Goal: Task Accomplishment & Management: Manage account settings

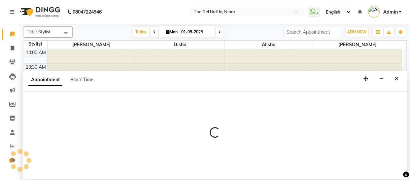
select select "85008"
select select "1170"
select select "tentative"
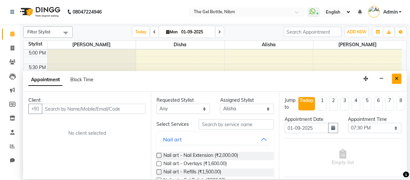
click at [397, 79] on icon "Close" at bounding box center [397, 78] width 4 height 5
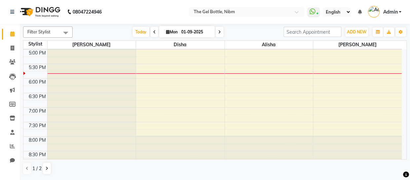
click at [219, 31] on icon at bounding box center [219, 32] width 3 height 4
type input "02-09-2025"
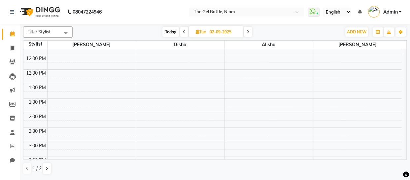
scroll to position [46, 0]
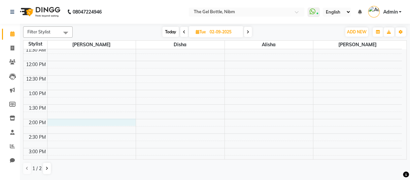
click at [61, 123] on div "10:00 AM 10:30 AM 11:00 AM 11:30 AM 12:00 PM 12:30 PM 1:00 PM 1:30 PM 2:00 PM 2…" at bounding box center [212, 162] width 379 height 319
select select "69368"
select select "tentative"
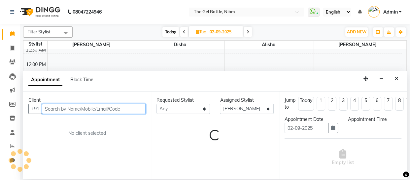
select select "840"
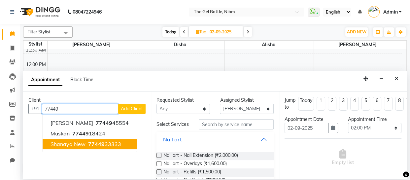
click at [88, 145] on span "77449" at bounding box center [96, 144] width 17 height 7
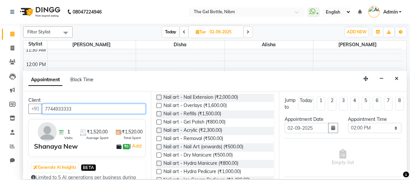
scroll to position [59, 0]
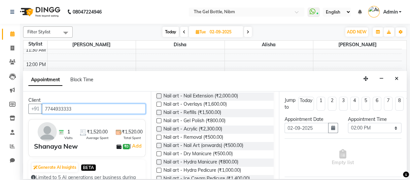
type input "7744933333"
click at [159, 123] on label at bounding box center [159, 120] width 5 height 5
click at [159, 124] on input "checkbox" at bounding box center [159, 121] width 4 height 4
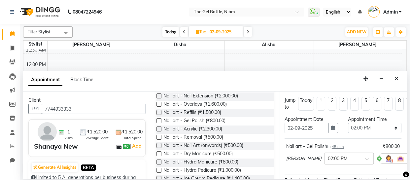
click at [159, 123] on label at bounding box center [159, 120] width 5 height 5
click at [159, 124] on input "checkbox" at bounding box center [159, 121] width 4 height 4
checkbox input "false"
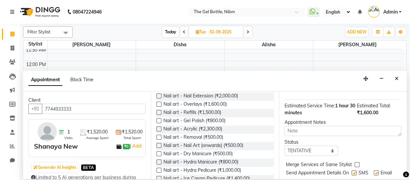
scroll to position [106, 0]
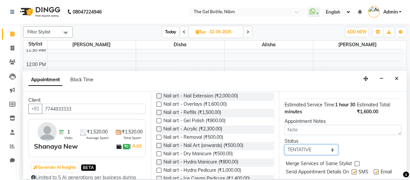
click at [329, 149] on select "Select TENTATIVE CONFIRM UPCOMING" at bounding box center [312, 150] width 54 height 10
select select "confirm booking"
click at [285, 145] on select "Select TENTATIVE CONFIRM UPCOMING" at bounding box center [312, 150] width 54 height 10
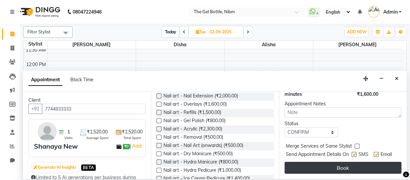
click at [343, 163] on button "Book" at bounding box center [343, 168] width 117 height 12
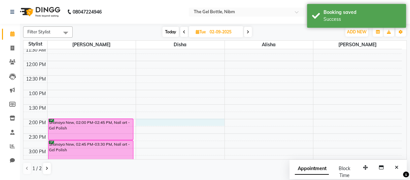
click at [145, 121] on div "10:00 AM 10:30 AM 11:00 AM 11:30 AM 12:00 PM 12:30 PM 1:00 PM 1:30 PM 2:00 PM 2…" at bounding box center [212, 162] width 379 height 319
select select "69370"
select select "840"
select select "tentative"
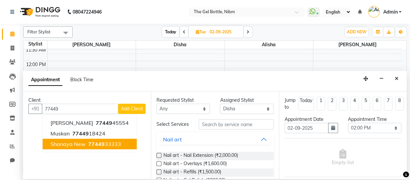
click at [83, 144] on span "Shanaya New" at bounding box center [68, 144] width 35 height 7
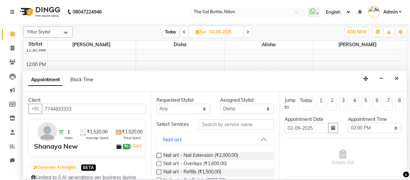
type input "7744933333"
click at [159, 174] on label at bounding box center [159, 171] width 5 height 5
click at [159, 175] on input "checkbox" at bounding box center [159, 172] width 4 height 4
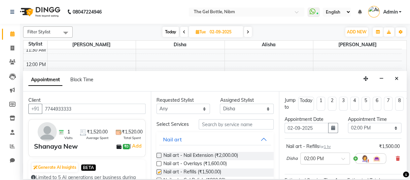
checkbox input "false"
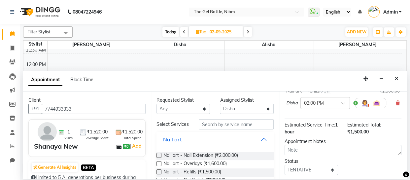
scroll to position [72, 0]
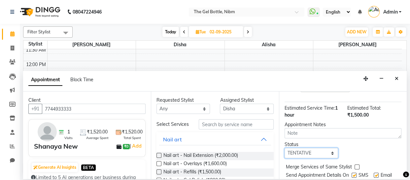
click at [330, 152] on select "Select TENTATIVE CONFIRM UPCOMING" at bounding box center [312, 153] width 54 height 10
select select "confirm booking"
click at [285, 148] on select "Select TENTATIVE CONFIRM UPCOMING" at bounding box center [312, 153] width 54 height 10
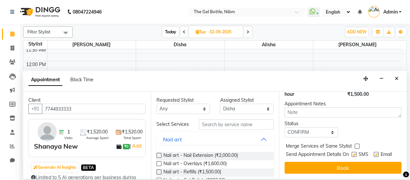
click at [353, 152] on label at bounding box center [354, 154] width 5 height 5
click at [353, 153] on input "checkbox" at bounding box center [354, 155] width 4 height 4
checkbox input "false"
click at [375, 152] on label at bounding box center [376, 154] width 5 height 5
click at [375, 153] on input "checkbox" at bounding box center [376, 155] width 4 height 4
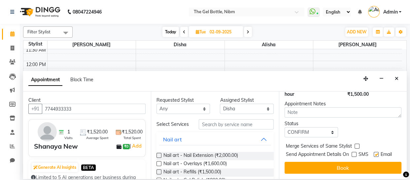
checkbox input "false"
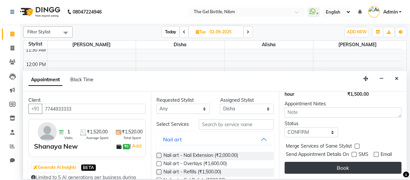
click at [337, 163] on button "Book" at bounding box center [343, 168] width 117 height 12
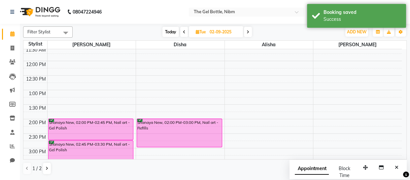
click at [183, 32] on icon at bounding box center [184, 32] width 3 height 4
type input "01-09-2025"
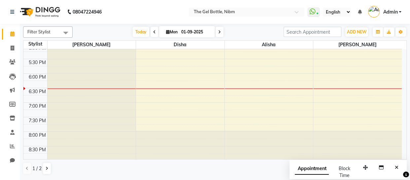
click at [309, 124] on div "10:00 AM 10:30 AM 11:00 AM 11:30 AM 12:00 PM 12:30 PM 1:00 PM 1:30 PM 2:00 PM 2…" at bounding box center [212, 0] width 379 height 319
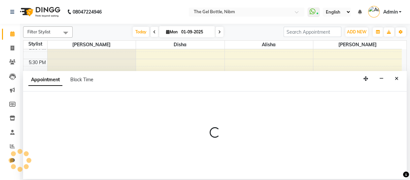
select select "85008"
select select "tentative"
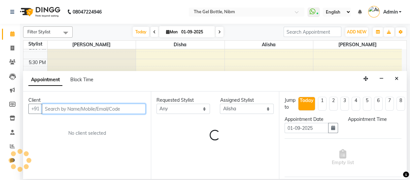
select select "1185"
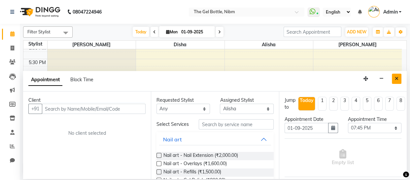
click at [397, 79] on icon "Close" at bounding box center [397, 78] width 4 height 5
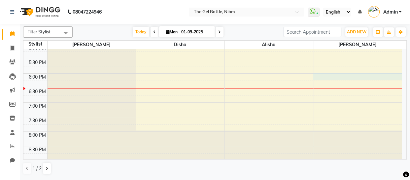
click at [318, 77] on div "10:00 AM 10:30 AM 11:00 AM 11:30 AM 12:00 PM 12:30 PM 1:00 PM 1:30 PM 2:00 PM 2…" at bounding box center [212, 0] width 379 height 319
select select "78183"
select select "1080"
select select "tentative"
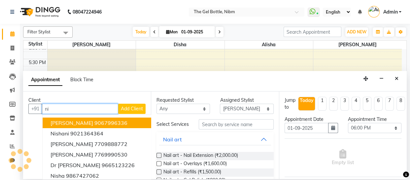
type input "n"
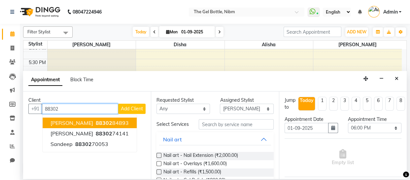
click at [101, 122] on span "88302" at bounding box center [104, 123] width 17 height 7
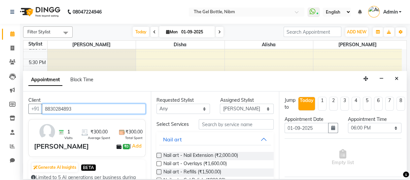
type input "8830284893"
click at [160, 166] on label at bounding box center [159, 163] width 5 height 5
click at [160, 166] on input "checkbox" at bounding box center [159, 164] width 4 height 4
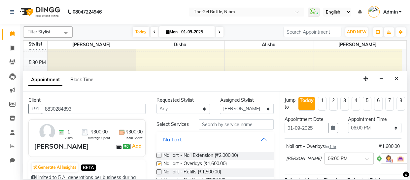
checkbox input "false"
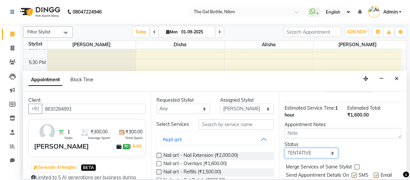
click at [329, 152] on select "Select TENTATIVE CONFIRM CHECK-IN UPCOMING" at bounding box center [312, 153] width 54 height 10
select select "check-in"
click at [285, 148] on select "Select TENTATIVE CONFIRM CHECK-IN UPCOMING" at bounding box center [312, 153] width 54 height 10
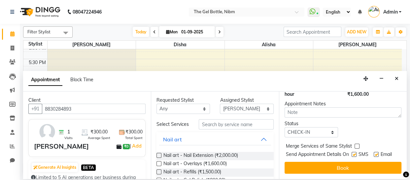
click at [354, 152] on label at bounding box center [354, 154] width 5 height 5
click at [354, 153] on input "checkbox" at bounding box center [354, 155] width 4 height 4
checkbox input "false"
click at [376, 152] on label at bounding box center [376, 154] width 5 height 5
click at [376, 153] on input "checkbox" at bounding box center [376, 155] width 4 height 4
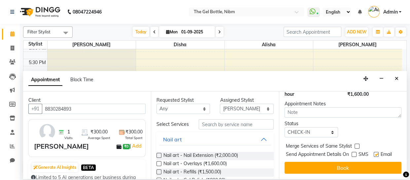
checkbox input "false"
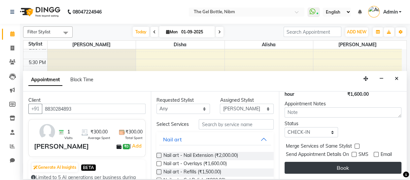
click at [340, 164] on button "Book" at bounding box center [343, 168] width 117 height 12
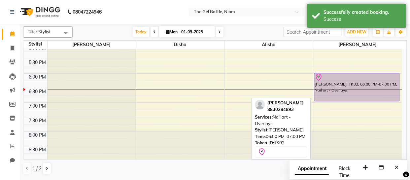
click at [348, 89] on div "[PERSON_NAME], TK03, 06:00 PM-07:00 PM, Nail art - Overlays" at bounding box center [356, 87] width 85 height 28
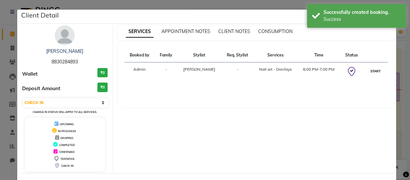
click at [373, 69] on button "START" at bounding box center [376, 71] width 14 height 8
select select "1"
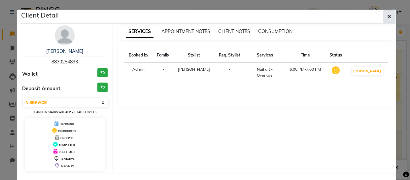
click at [387, 17] on icon "button" at bounding box center [389, 16] width 4 height 5
